Goal: Task Accomplishment & Management: Complete application form

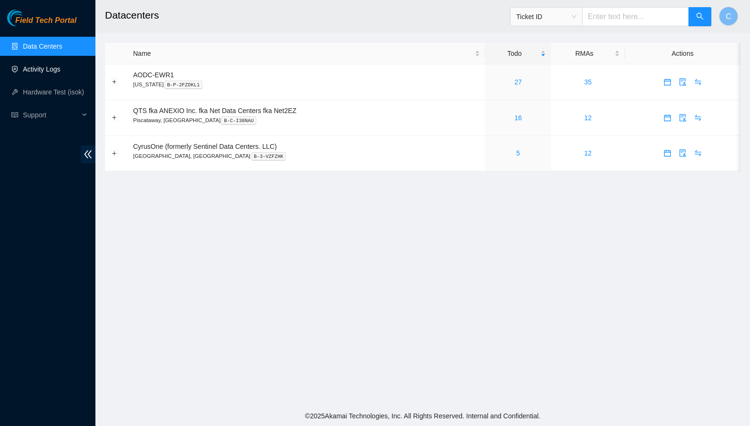
click at [27, 71] on link "Activity Logs" at bounding box center [42, 69] width 38 height 8
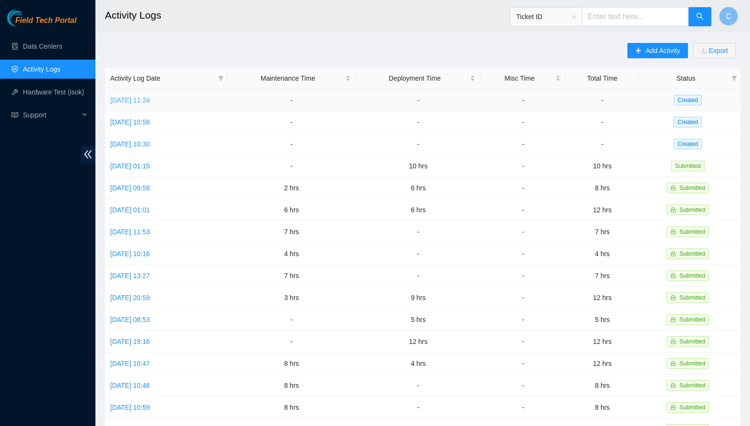
click at [150, 101] on link "[DATE] 11:24" at bounding box center [130, 100] width 40 height 8
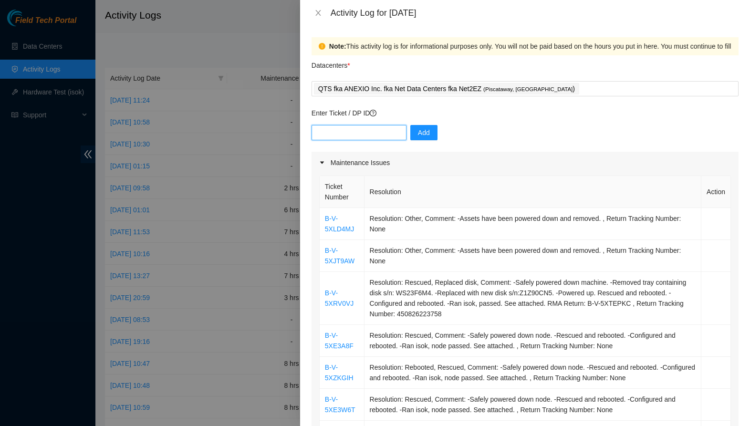
click at [349, 134] on input "text" at bounding box center [358, 132] width 95 height 15
paste input "DP85945"
type input "DP85945"
click at [430, 135] on button "Add" at bounding box center [423, 132] width 27 height 15
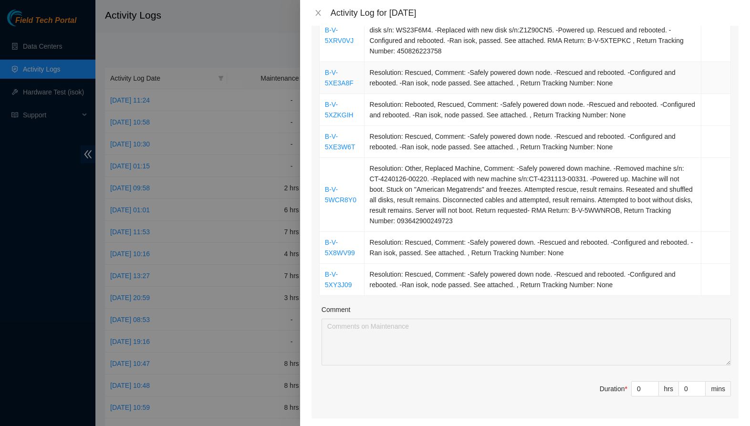
scroll to position [264, 0]
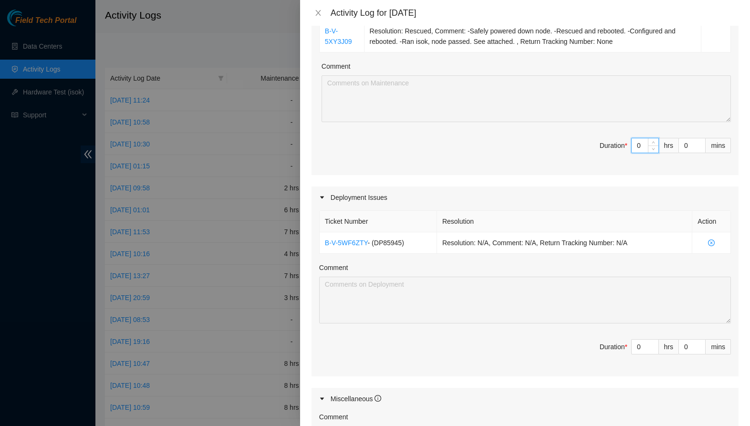
click at [638, 149] on input "0" at bounding box center [644, 145] width 27 height 14
click at [638, 147] on input "0" at bounding box center [644, 143] width 27 height 14
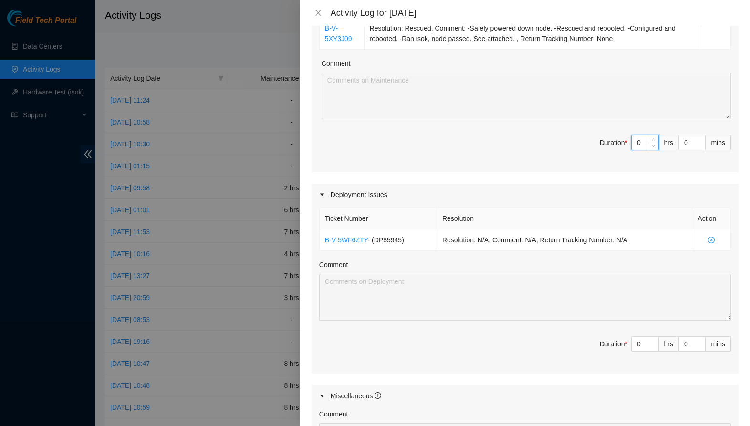
scroll to position [510, 0]
click at [638, 145] on input "0" at bounding box center [644, 141] width 27 height 14
type input "1"
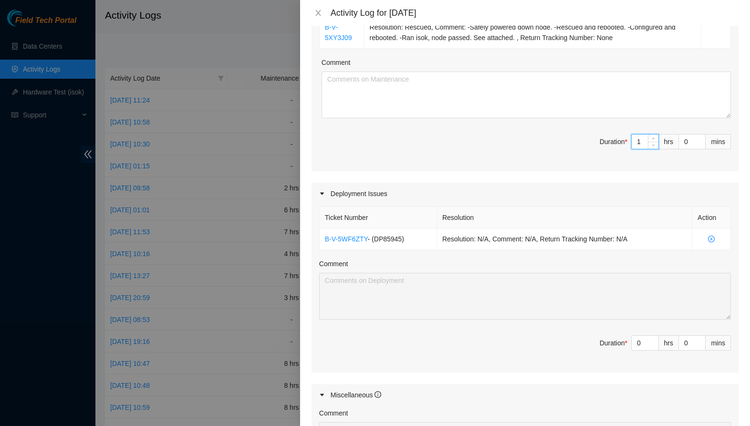
type input "10"
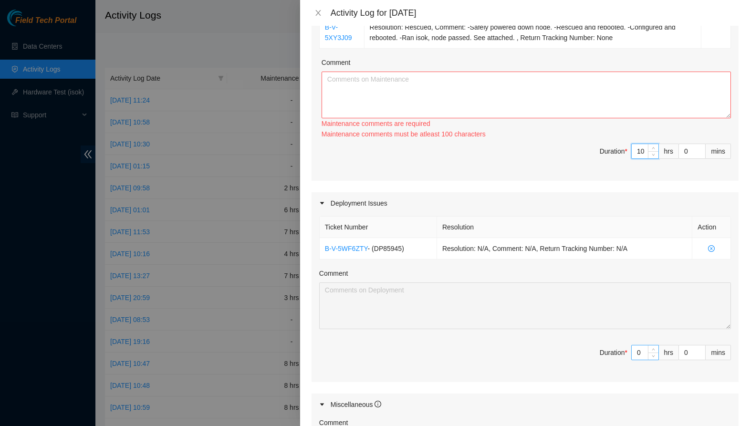
type input "10"
click at [643, 355] on input "0" at bounding box center [644, 352] width 27 height 14
type input "2"
type input "12"
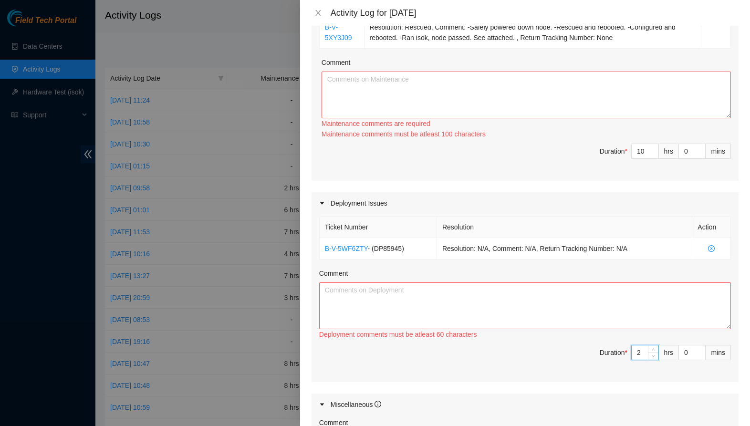
type input "2"
click at [529, 302] on textarea "Comment" at bounding box center [525, 305] width 412 height 47
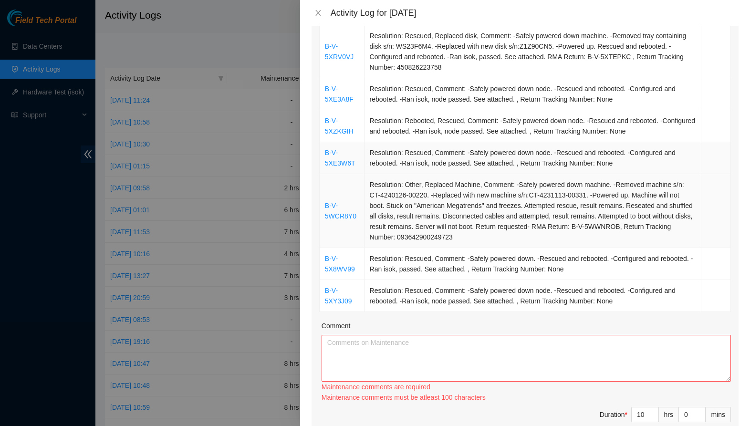
scroll to position [248, 0]
type textarea "Disconnected cross connection and added optic and breakout to good inventory."
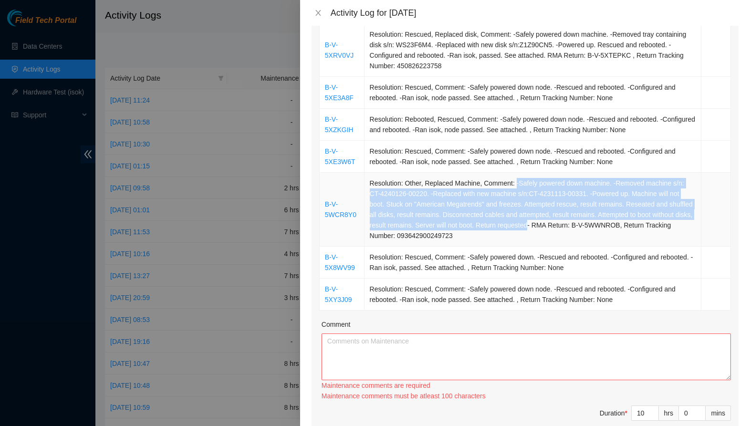
drag, startPoint x: 519, startPoint y: 185, endPoint x: 577, endPoint y: 223, distance: 69.6
click at [577, 223] on td "Resolution: Other, Replaced Machine, Comment: -Safely powered down machine. -Re…" at bounding box center [532, 210] width 337 height 74
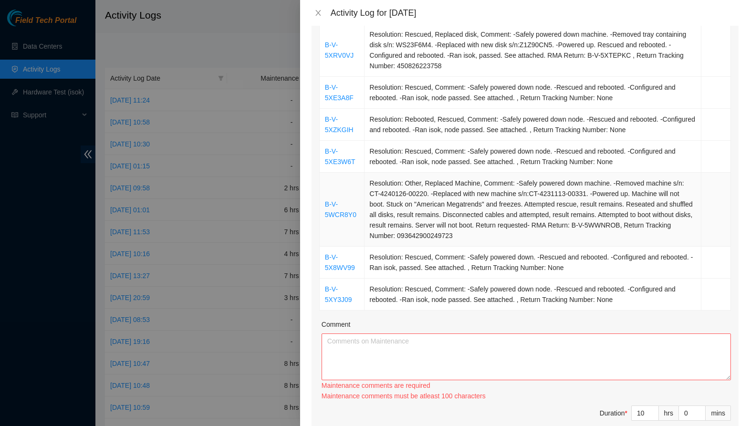
click at [548, 212] on td "Resolution: Other, Replaced Machine, Comment: -Safely powered down machine. -Re…" at bounding box center [532, 210] width 337 height 74
click at [517, 348] on textarea "Comment" at bounding box center [525, 356] width 409 height 47
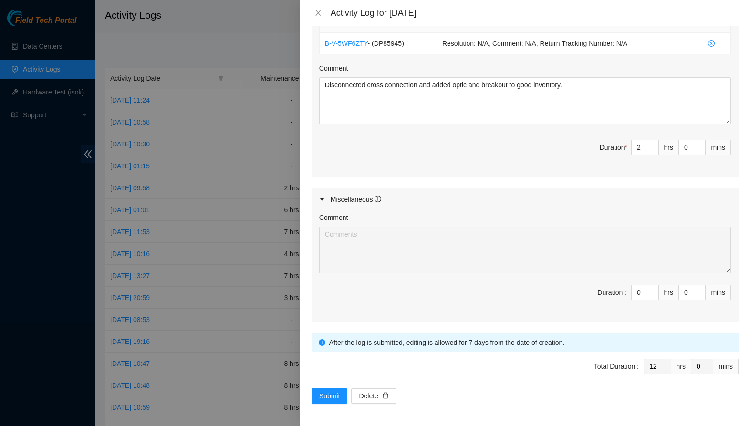
scroll to position [705, 0]
type textarea "Removed garbage and cardboard from space. Troubleshot LGA18 light loss with net…"
click at [332, 391] on span "Submit" at bounding box center [329, 396] width 21 height 10
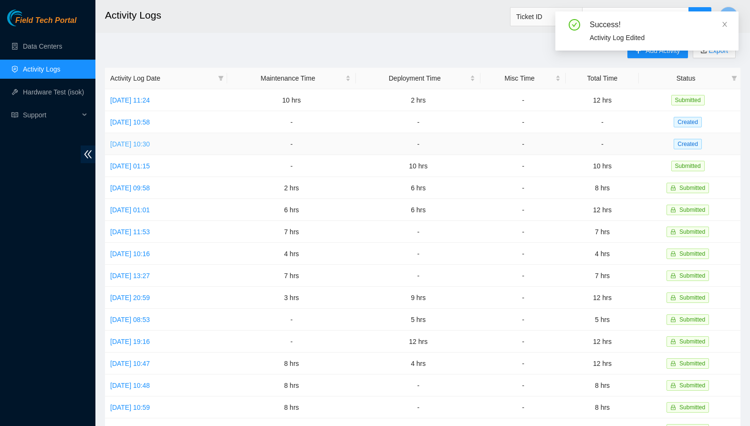
click at [149, 144] on link "[DATE] 10:30" at bounding box center [130, 144] width 40 height 8
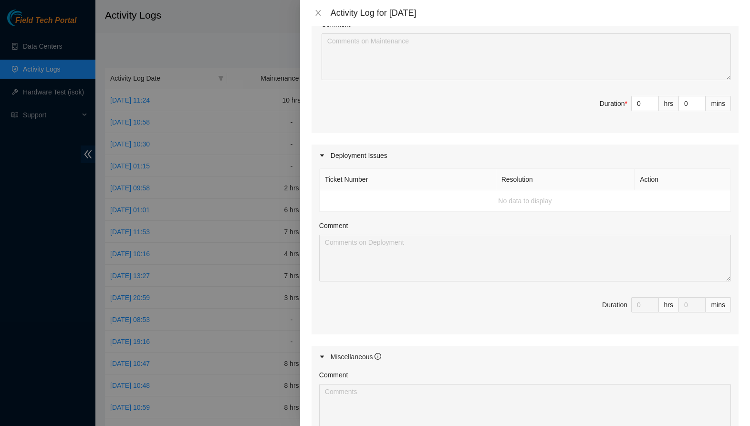
scroll to position [422, 0]
click at [318, 10] on icon "close" at bounding box center [318, 13] width 8 height 8
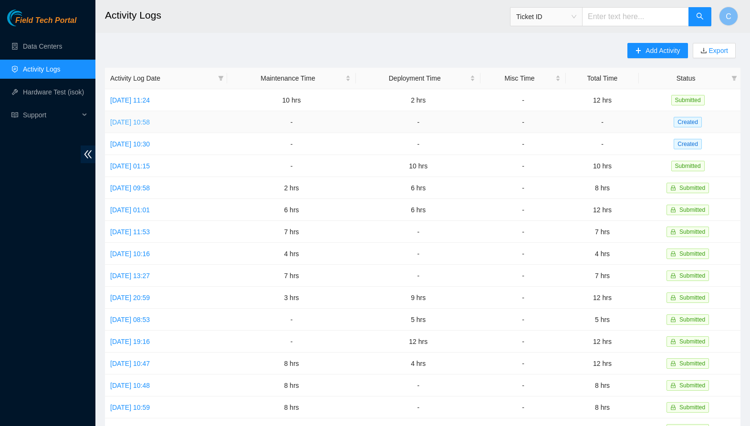
click at [150, 125] on link "[DATE] 10:58" at bounding box center [130, 122] width 40 height 8
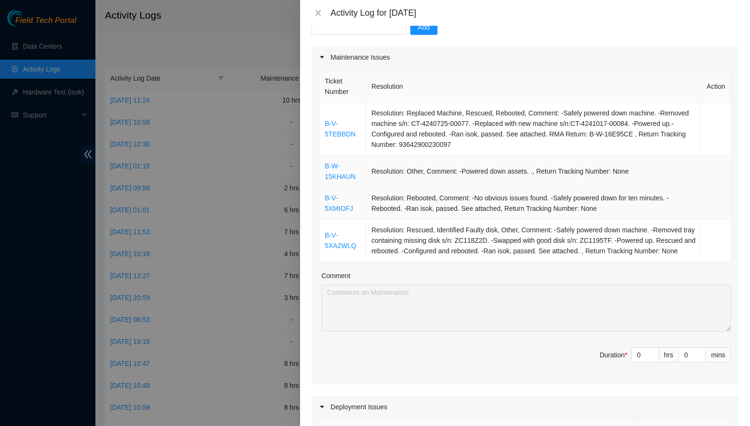
scroll to position [126, 0]
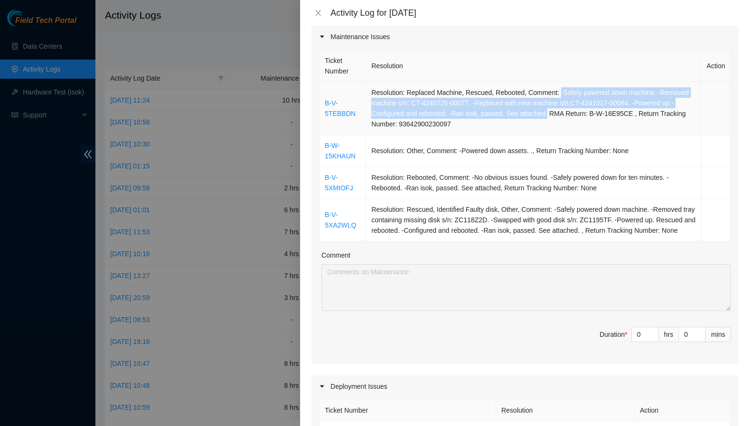
drag, startPoint x: 561, startPoint y: 93, endPoint x: 550, endPoint y: 110, distance: 19.6
click at [550, 110] on td "Resolution: Replaced Machine, Rescued, Rebooted, Comment: -Safely powered down …" at bounding box center [533, 108] width 335 height 53
copy td "-Safely powered down machine. -Removed machine s/n: CT-4240725-00077. -Replaced…"
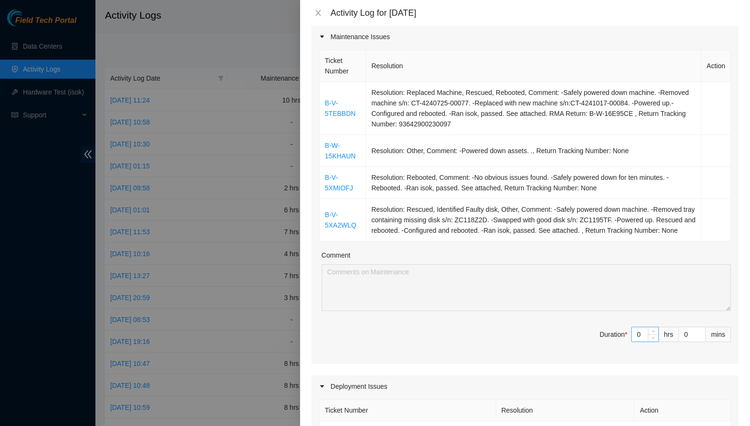
click at [637, 341] on input "0" at bounding box center [644, 334] width 27 height 14
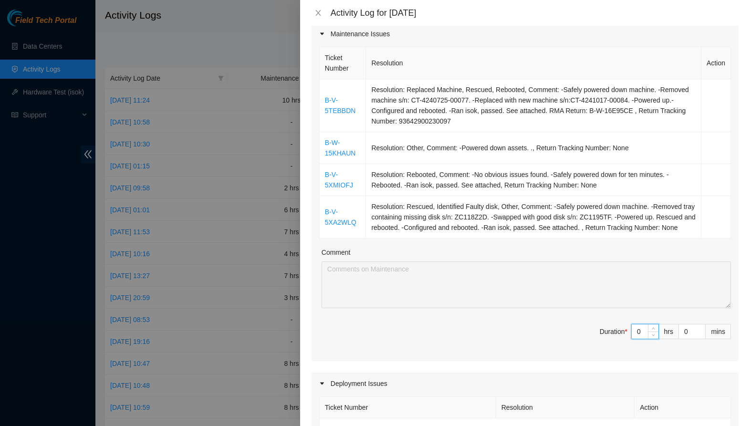
scroll to position [129, 0]
type input "5"
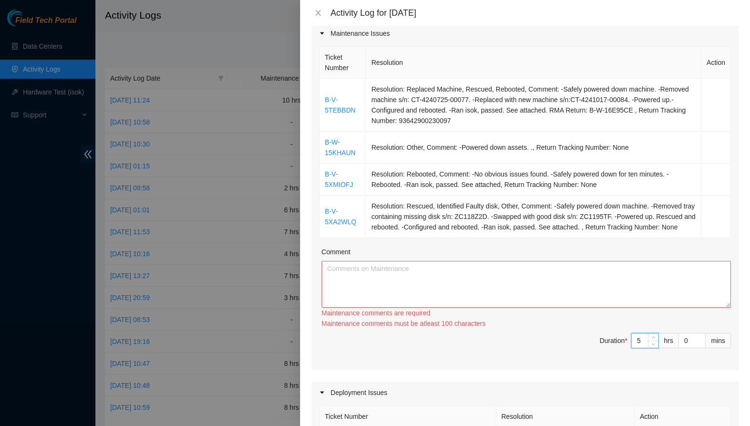
type input "5"
click at [559, 308] on textarea "Comment" at bounding box center [525, 284] width 409 height 47
paste textarea "-Safely powered down machine. -Removed machine s/n: CT-4240725-00077. -Replaced…"
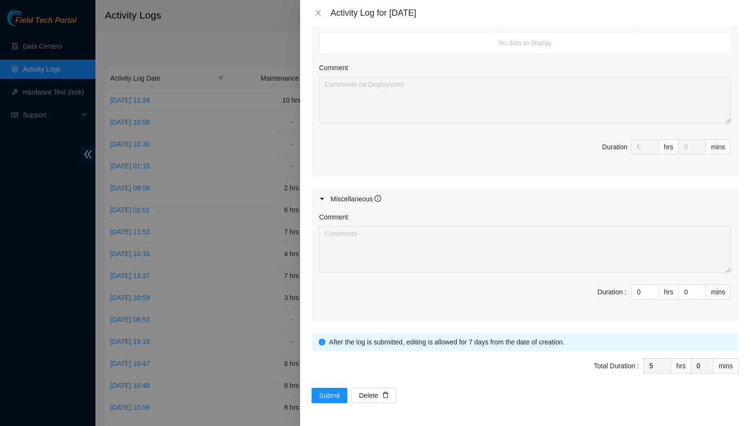
scroll to position [524, 0]
type textarea "-Safely powered down machine. -Removed machine s/n: CT-4240725-00077. -Replaced…"
click at [335, 391] on span "Submit" at bounding box center [329, 395] width 21 height 10
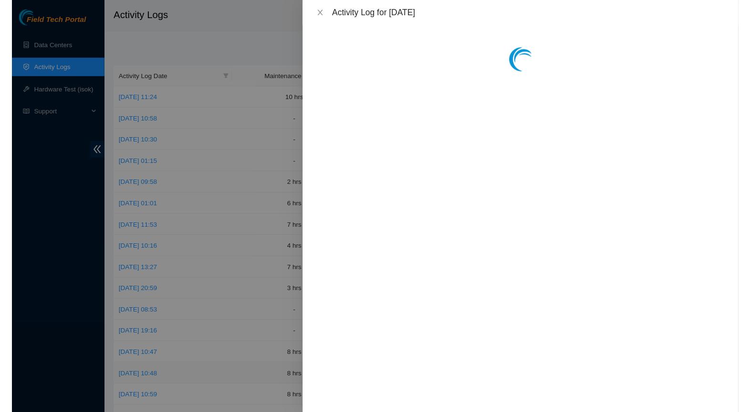
scroll to position [0, 0]
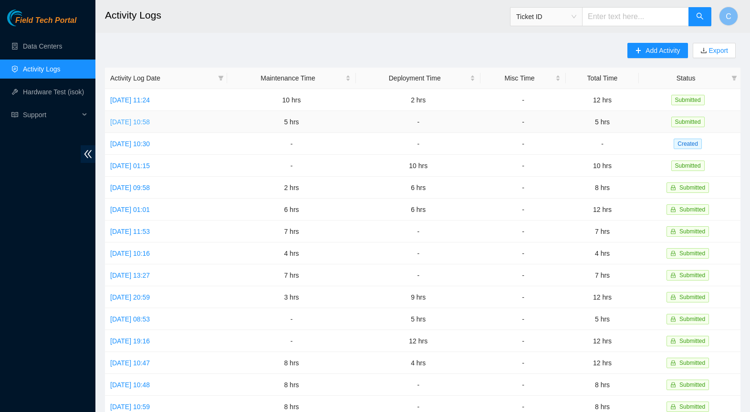
click at [150, 121] on link "[DATE] 10:58" at bounding box center [130, 122] width 40 height 8
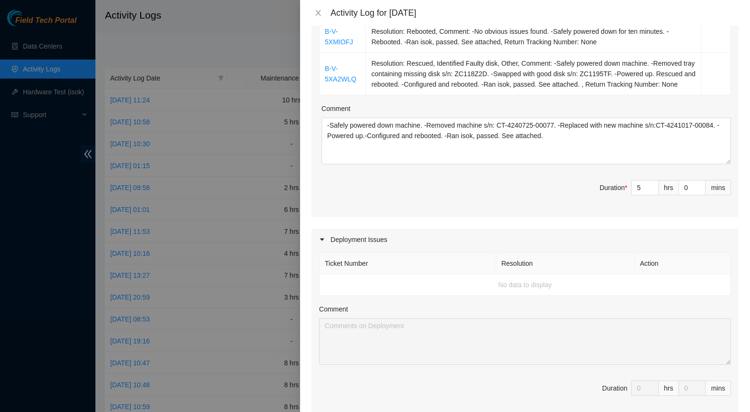
scroll to position [273, 0]
click at [688, 194] on input "0" at bounding box center [692, 187] width 26 height 14
type input "3"
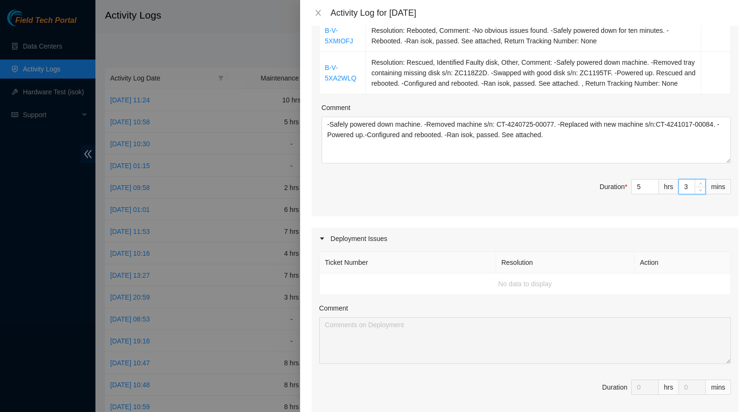
type input "30"
click at [486, 206] on span "Duration * 5 hrs 30 mins" at bounding box center [525, 192] width 412 height 27
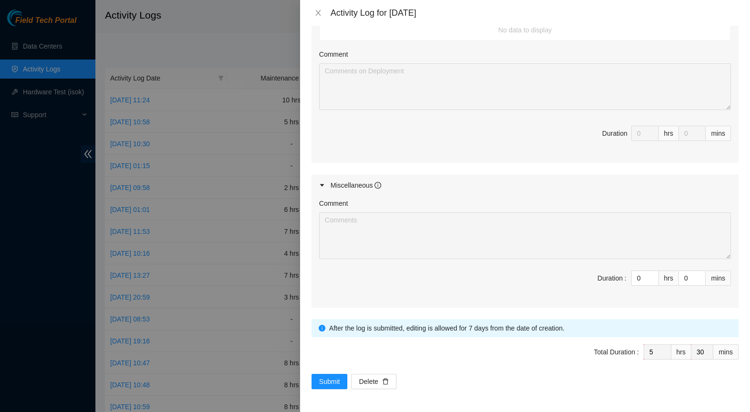
scroll to position [537, 0]
click at [340, 381] on span "Submit" at bounding box center [329, 382] width 21 height 10
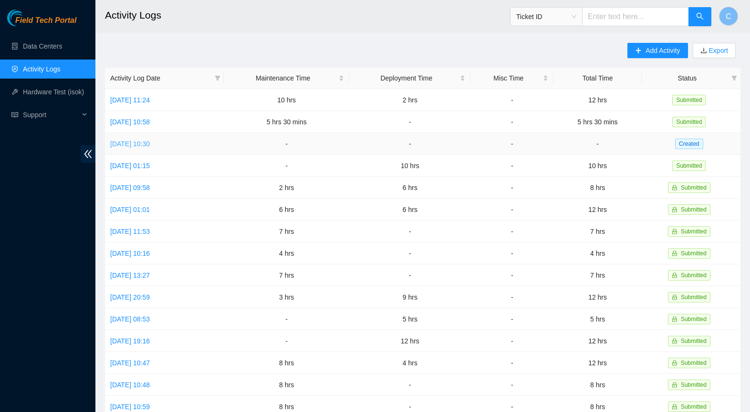
click at [150, 145] on link "[DATE] 10:30" at bounding box center [130, 144] width 40 height 8
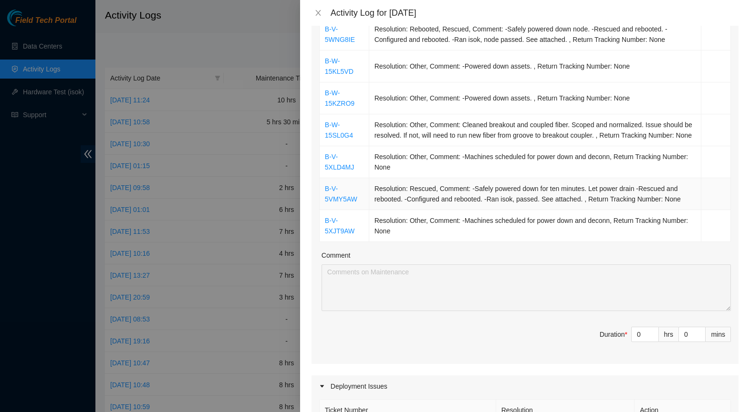
scroll to position [202, 0]
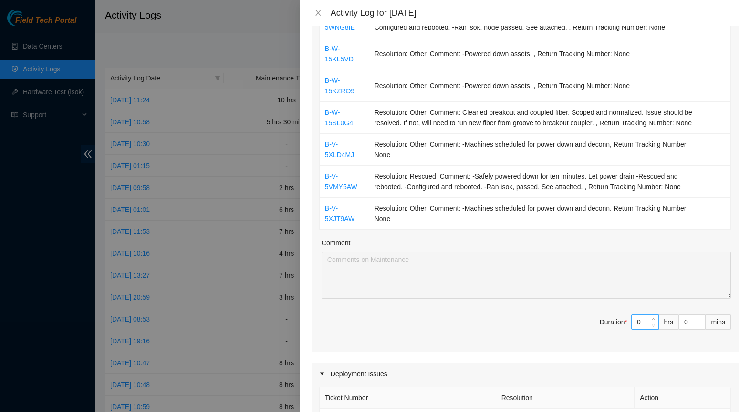
click at [641, 329] on input "0" at bounding box center [644, 322] width 27 height 14
type input "7"
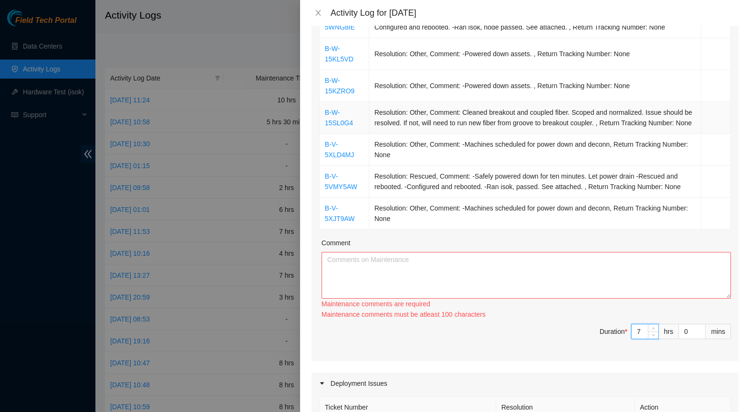
type input "7"
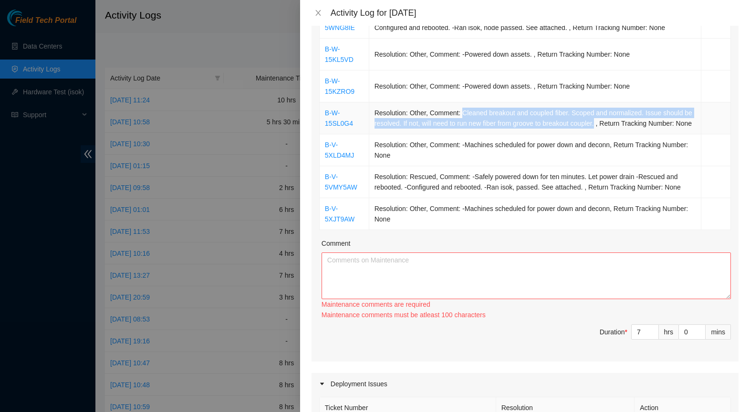
drag, startPoint x: 459, startPoint y: 112, endPoint x: 607, endPoint y: 124, distance: 149.3
click at [607, 124] on td "Resolution: Other, Comment: Cleaned breakout and coupled fiber. Scoped and norm…" at bounding box center [535, 119] width 332 height 32
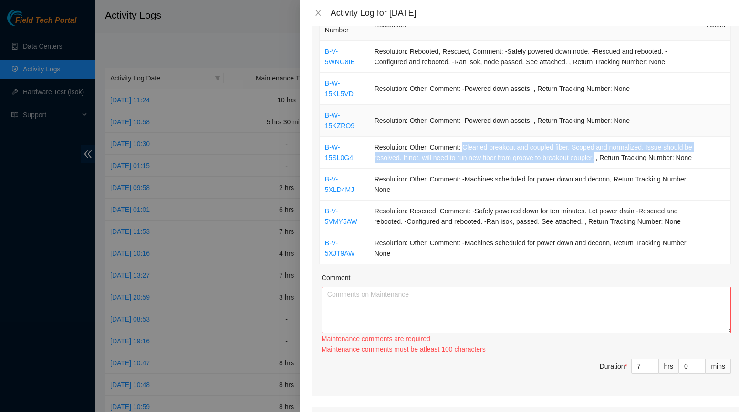
scroll to position [168, 0]
copy td "Cleaned breakout and coupled fiber. Scoped and normalized. Issue should be reso…"
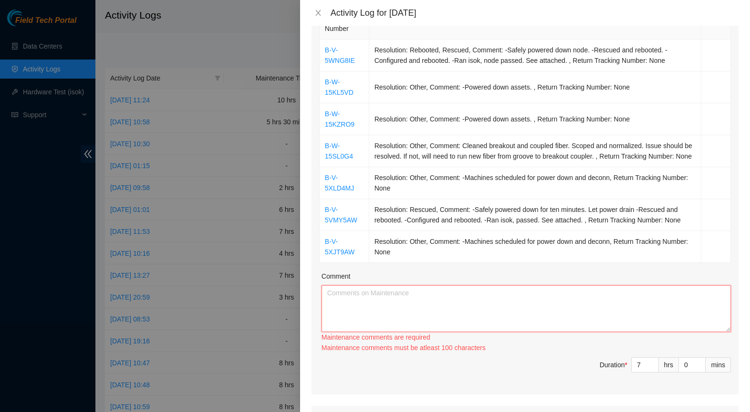
click at [468, 315] on textarea "Comment" at bounding box center [525, 309] width 409 height 47
paste textarea "Cleaned breakout and coupled fiber. Scoped and normalized. Issue should be reso…"
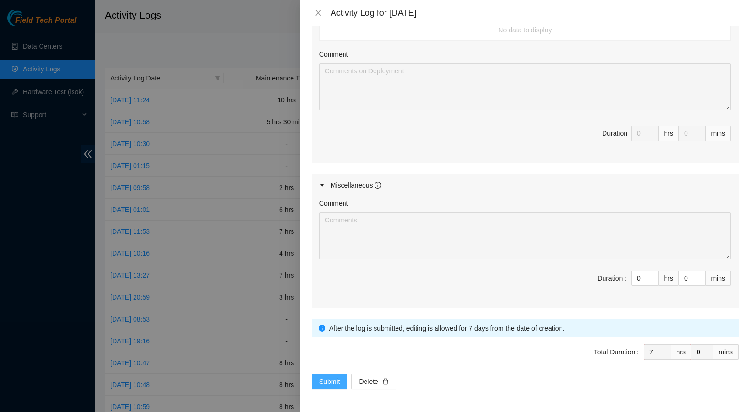
scroll to position [601, 0]
type textarea "Cleaned breakout and coupled fiber. Scoped and normalized. Issue should be reso…"
click at [325, 379] on span "Submit" at bounding box center [329, 382] width 21 height 10
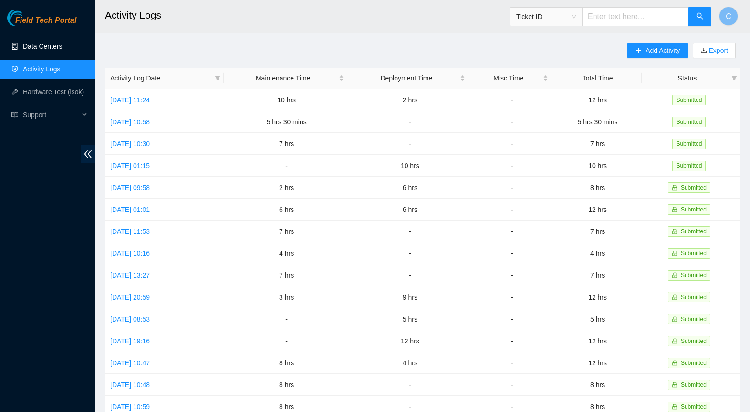
click at [46, 49] on link "Data Centers" at bounding box center [42, 46] width 39 height 8
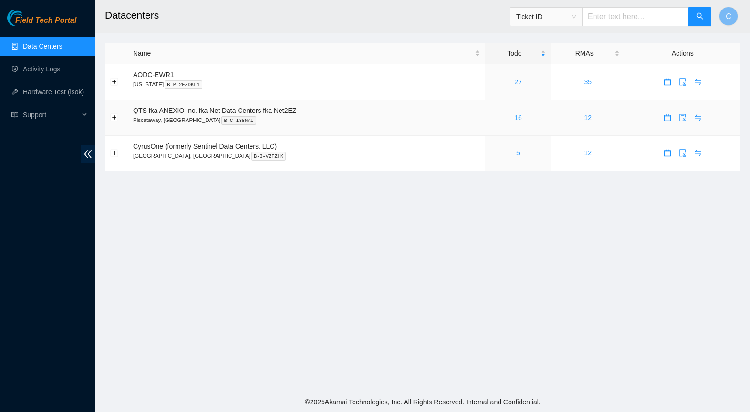
click at [521, 115] on link "16" at bounding box center [518, 118] width 8 height 8
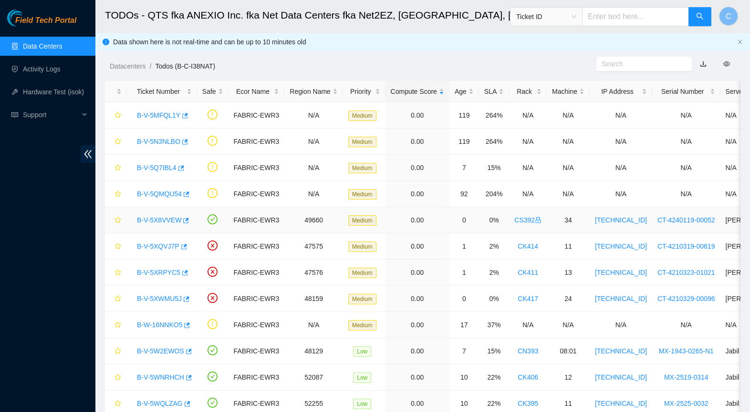
click at [160, 223] on link "B-V-5X8VVEW" at bounding box center [159, 220] width 44 height 8
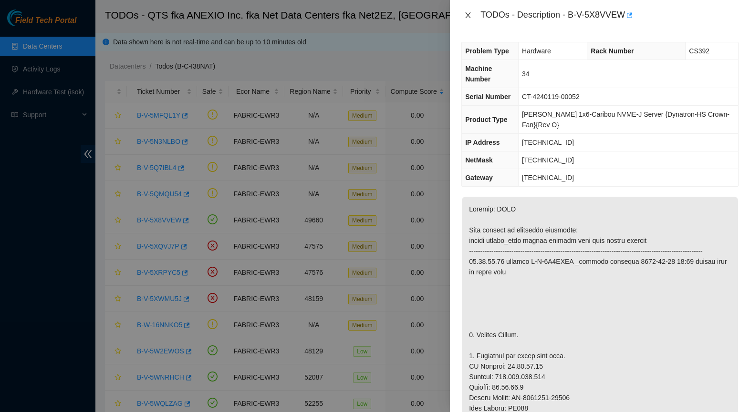
click at [464, 15] on icon "close" at bounding box center [468, 15] width 8 height 8
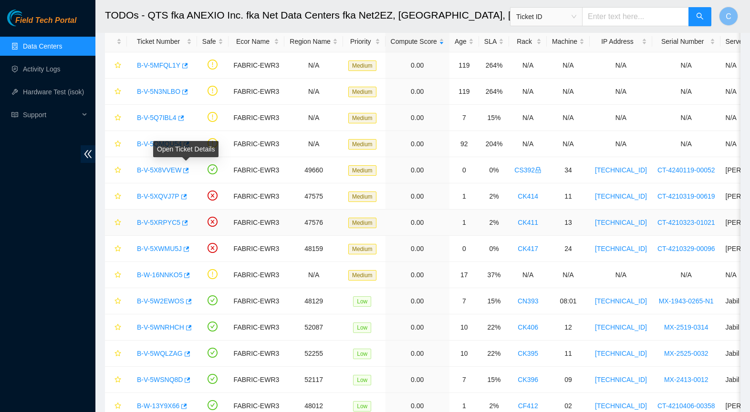
scroll to position [50, 0]
click at [159, 200] on link "B-V-5XQVJ7P" at bounding box center [158, 197] width 42 height 8
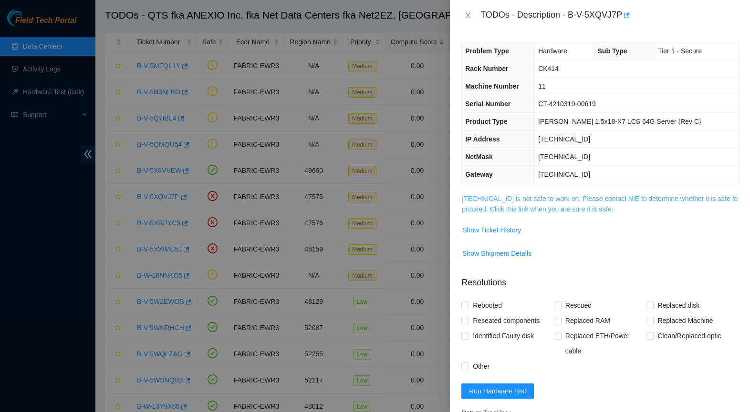
click at [590, 207] on link "[TECHNICAL_ID] is not safe to work on. Please contact NIE to determine whether …" at bounding box center [600, 204] width 276 height 18
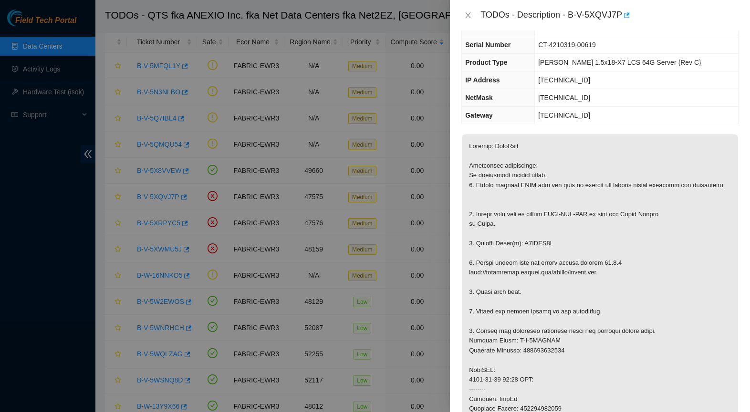
scroll to position [62, 0]
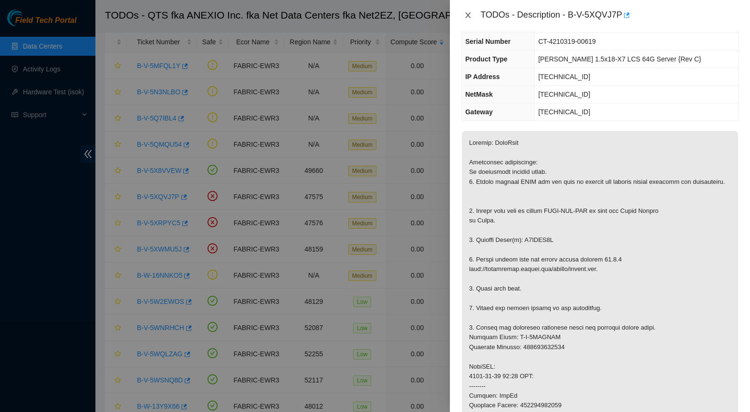
click at [471, 18] on icon "close" at bounding box center [468, 15] width 8 height 8
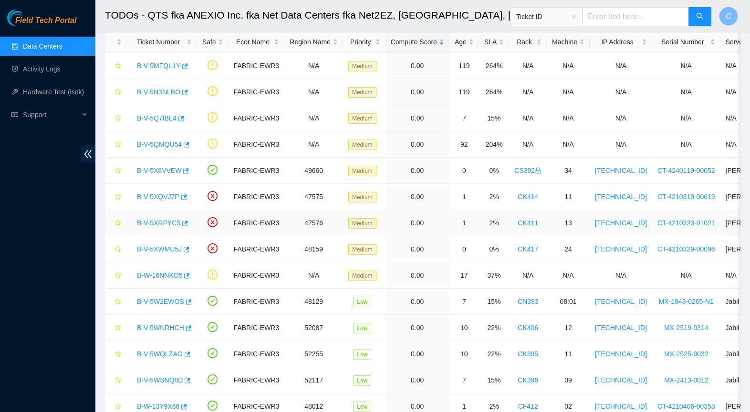
drag, startPoint x: 162, startPoint y: 223, endPoint x: 178, endPoint y: 222, distance: 16.2
click at [162, 223] on link "B-V-5XRPYC5" at bounding box center [158, 223] width 43 height 8
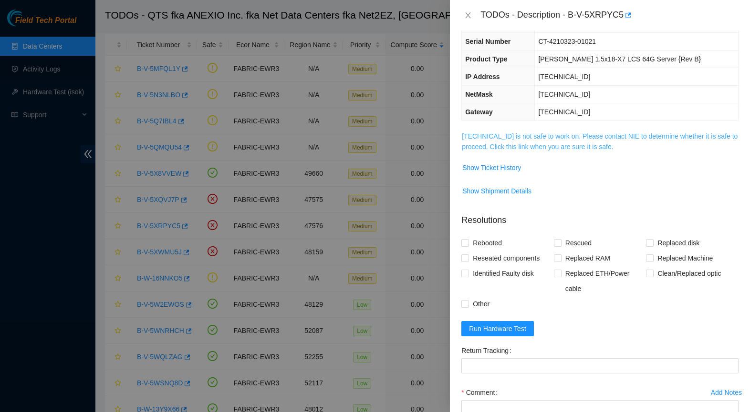
click at [513, 144] on link "[TECHNICAL_ID] is not safe to work on. Please contact NIE to determine whether …" at bounding box center [600, 142] width 276 height 18
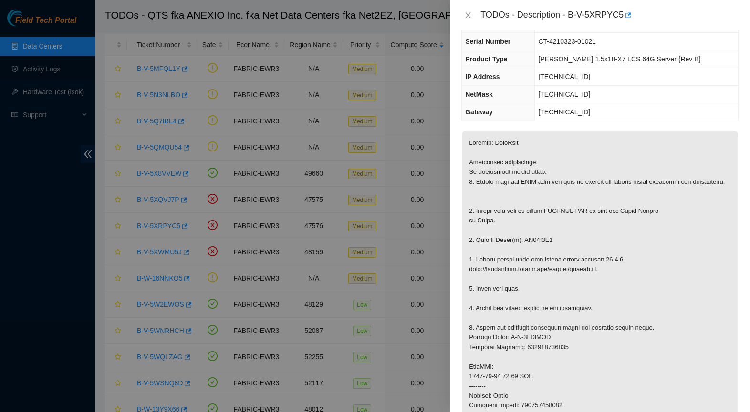
click at [469, 17] on icon "close" at bounding box center [467, 15] width 5 height 6
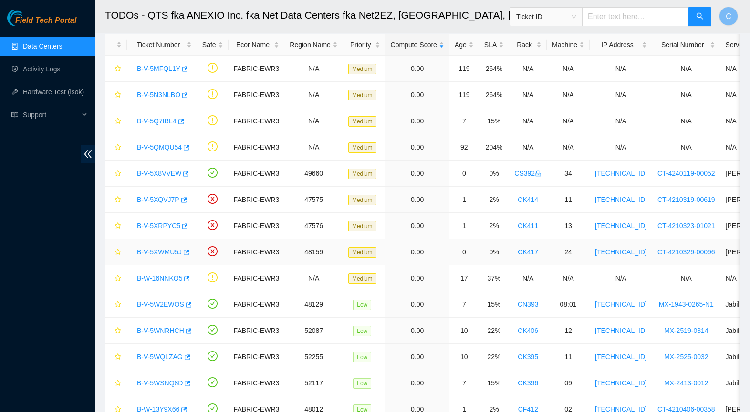
drag, startPoint x: 150, startPoint y: 255, endPoint x: 312, endPoint y: 266, distance: 162.5
click at [151, 255] on link "B-V-5XWMU5J" at bounding box center [159, 252] width 45 height 8
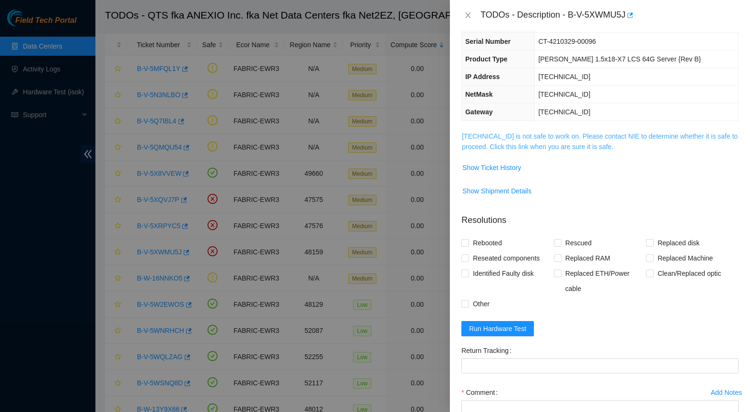
click at [583, 146] on link "[TECHNICAL_ID] is not safe to work on. Please contact NIE to determine whether …" at bounding box center [600, 142] width 276 height 18
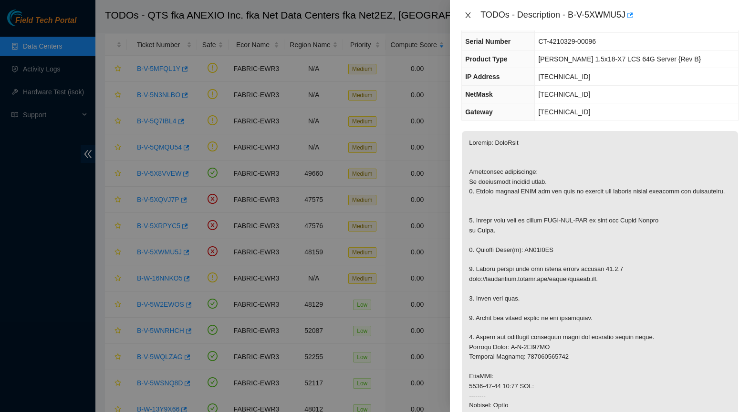
click at [466, 18] on icon "close" at bounding box center [467, 15] width 5 height 6
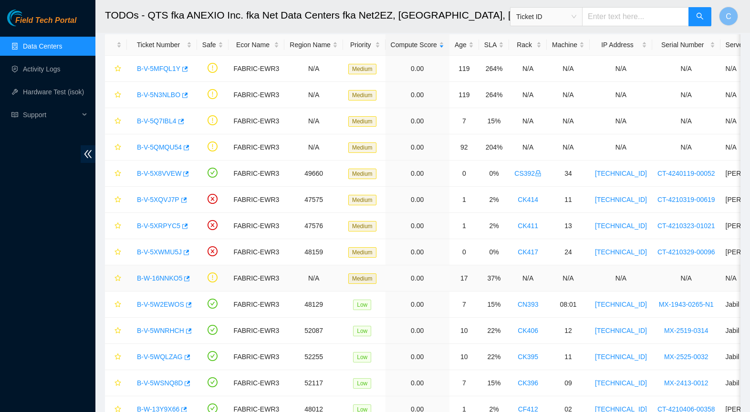
drag, startPoint x: 162, startPoint y: 280, endPoint x: 190, endPoint y: 281, distance: 28.6
click at [162, 280] on link "B-W-16NNKO5" at bounding box center [159, 279] width 45 height 8
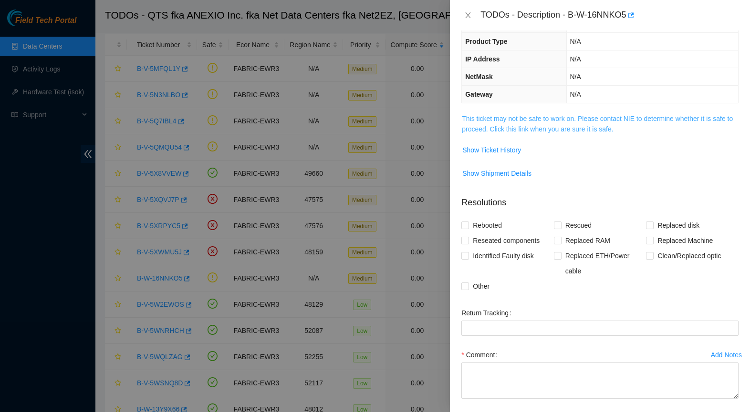
click at [530, 127] on link "This ticket may not be safe to work on. Please contact NIE to determine whether…" at bounding box center [597, 124] width 271 height 18
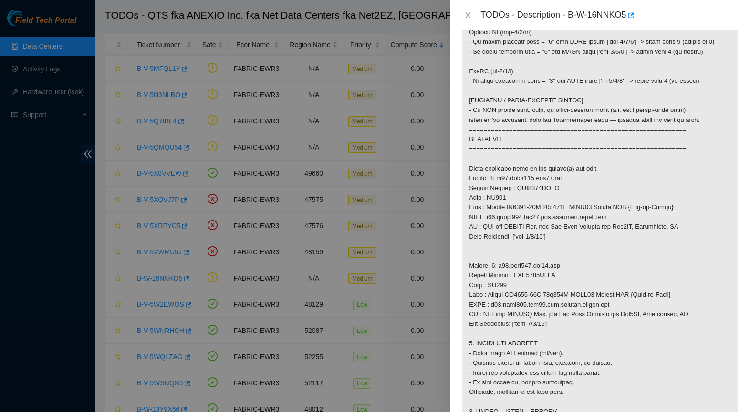
scroll to position [429, 0]
click at [470, 16] on icon "close" at bounding box center [468, 15] width 8 height 8
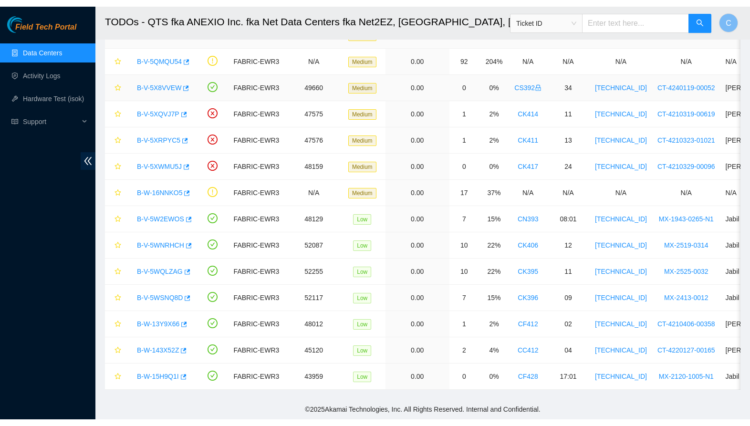
scroll to position [126, 0]
